Goal: Navigation & Orientation: Find specific page/section

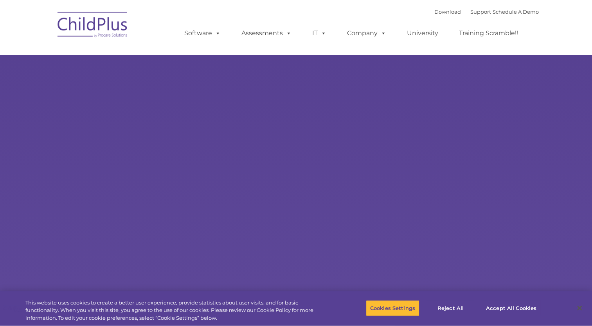
type input ""
select select "MEDIUM"
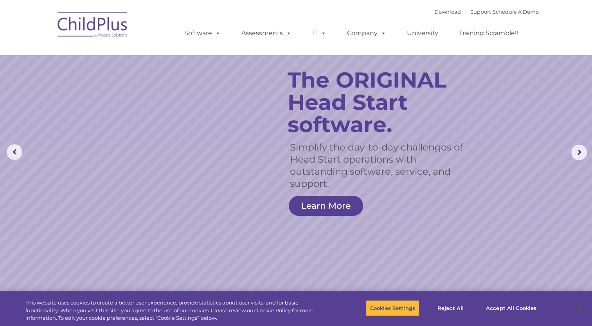
click at [100, 34] on img at bounding box center [93, 25] width 78 height 39
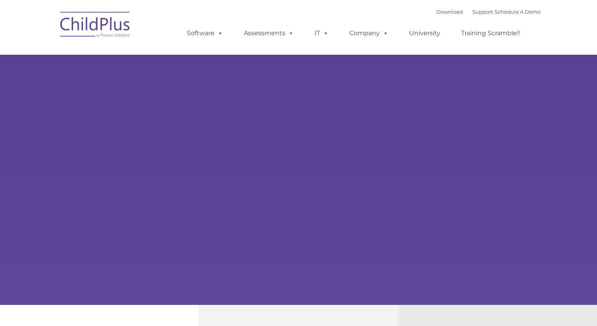
type input ""
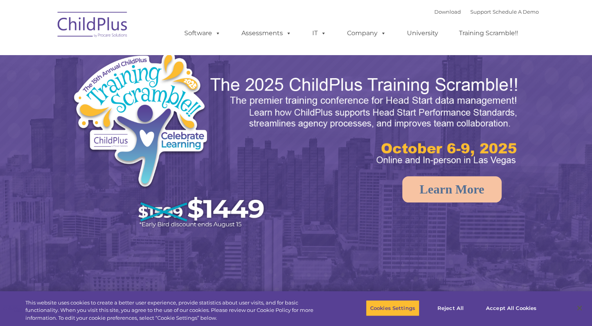
select select "MEDIUM"
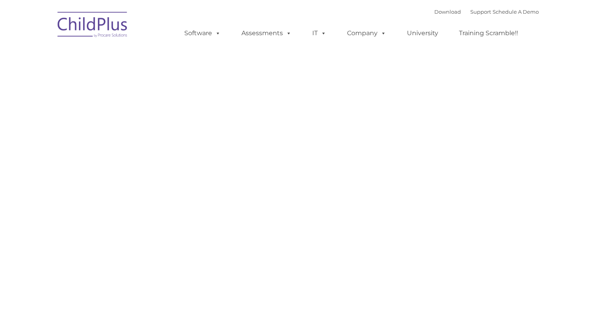
type input ""
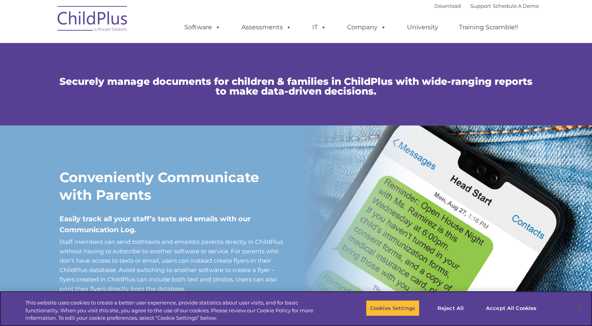
scroll to position [549, 0]
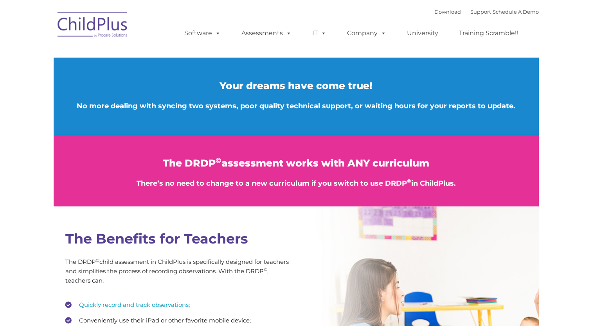
scroll to position [868, 0]
